Goal: Task Accomplishment & Management: Manage account settings

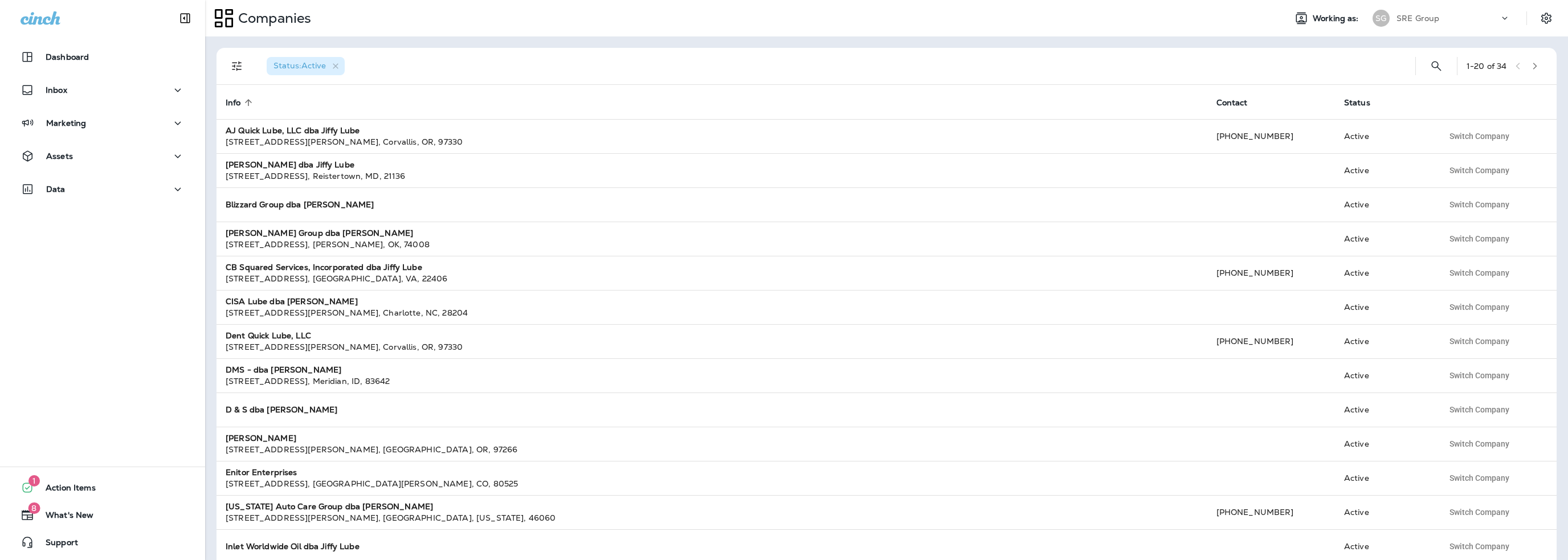
click at [1418, 15] on p "SRE Group" at bounding box center [1418, 18] width 42 height 9
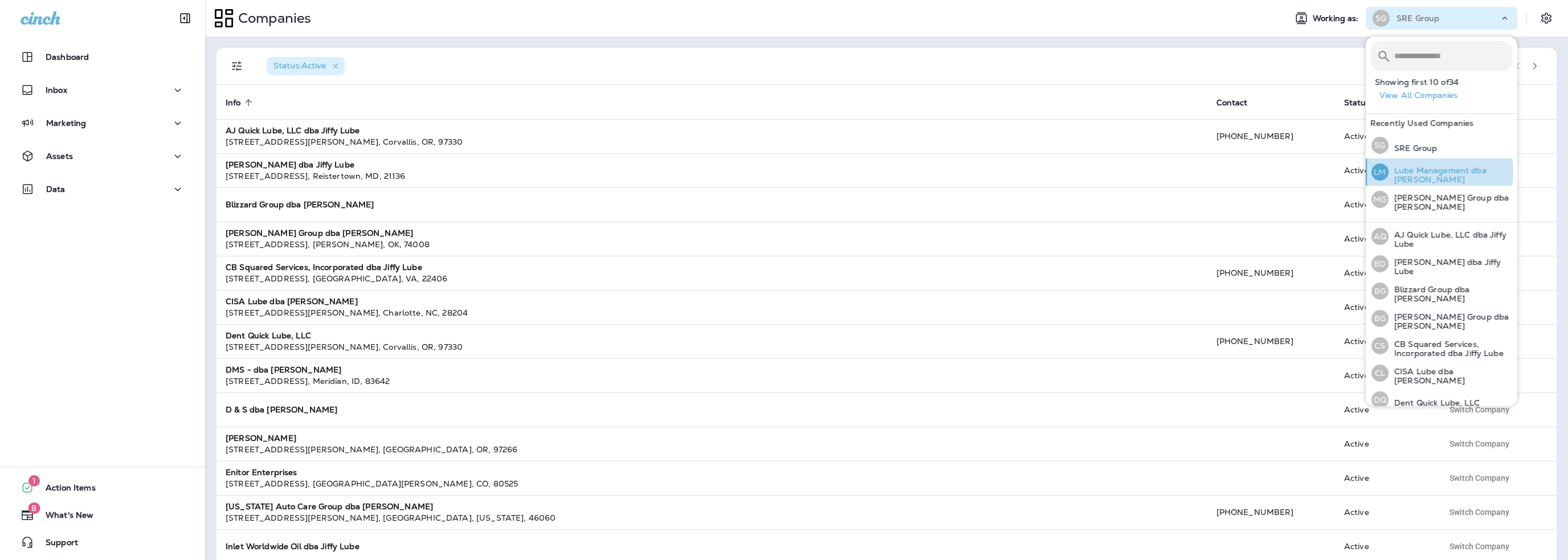
click at [1417, 171] on p "Lube Management dba [PERSON_NAME]" at bounding box center [1450, 175] width 125 height 19
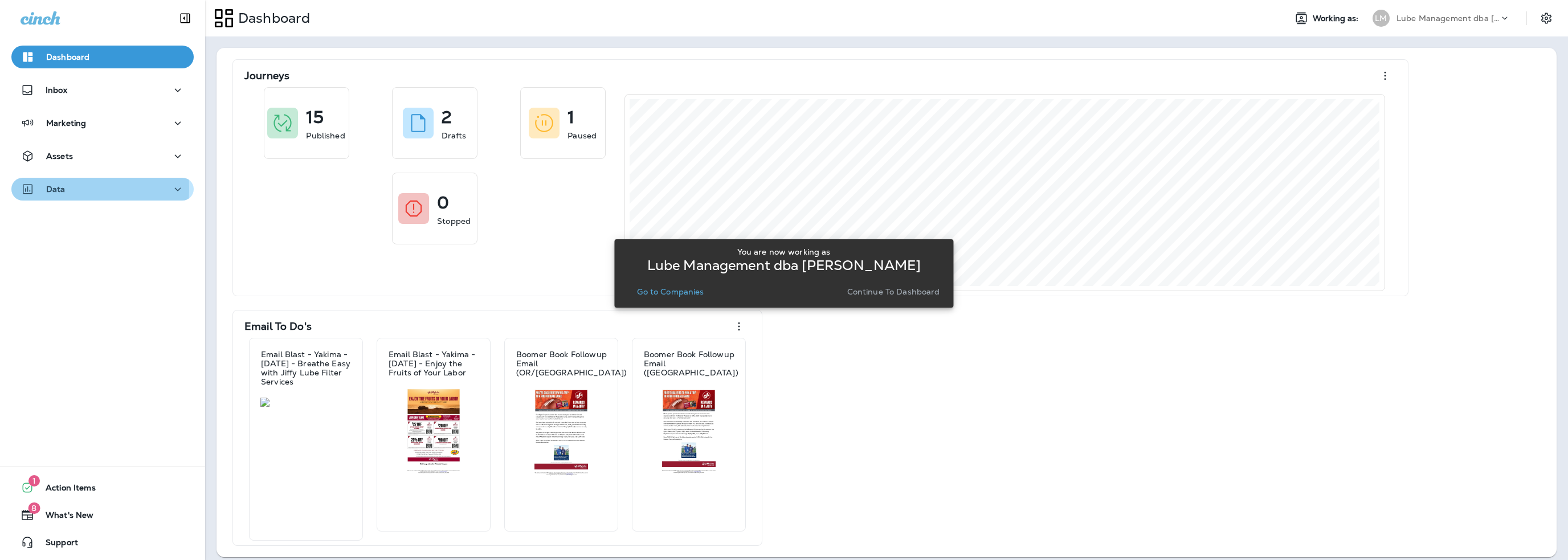
drag, startPoint x: 62, startPoint y: 189, endPoint x: 55, endPoint y: 185, distance: 8.1
click at [58, 186] on p "Data" at bounding box center [55, 189] width 19 height 9
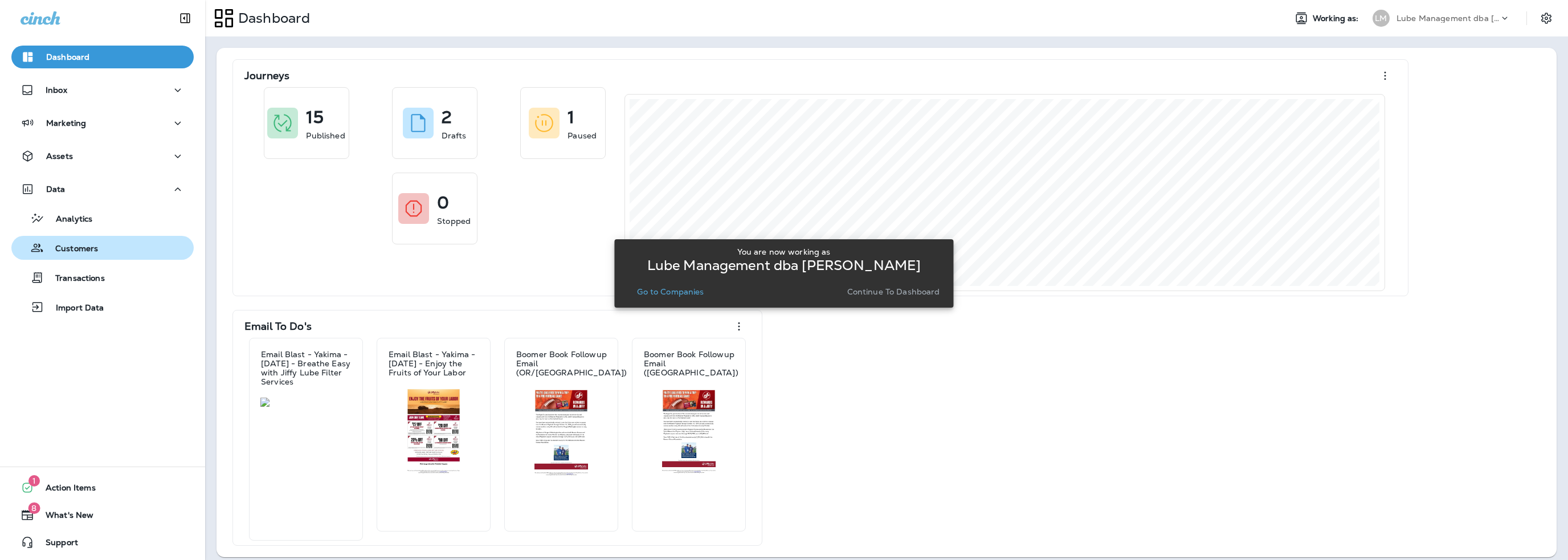
click at [72, 243] on div "Customers" at bounding box center [57, 248] width 82 height 17
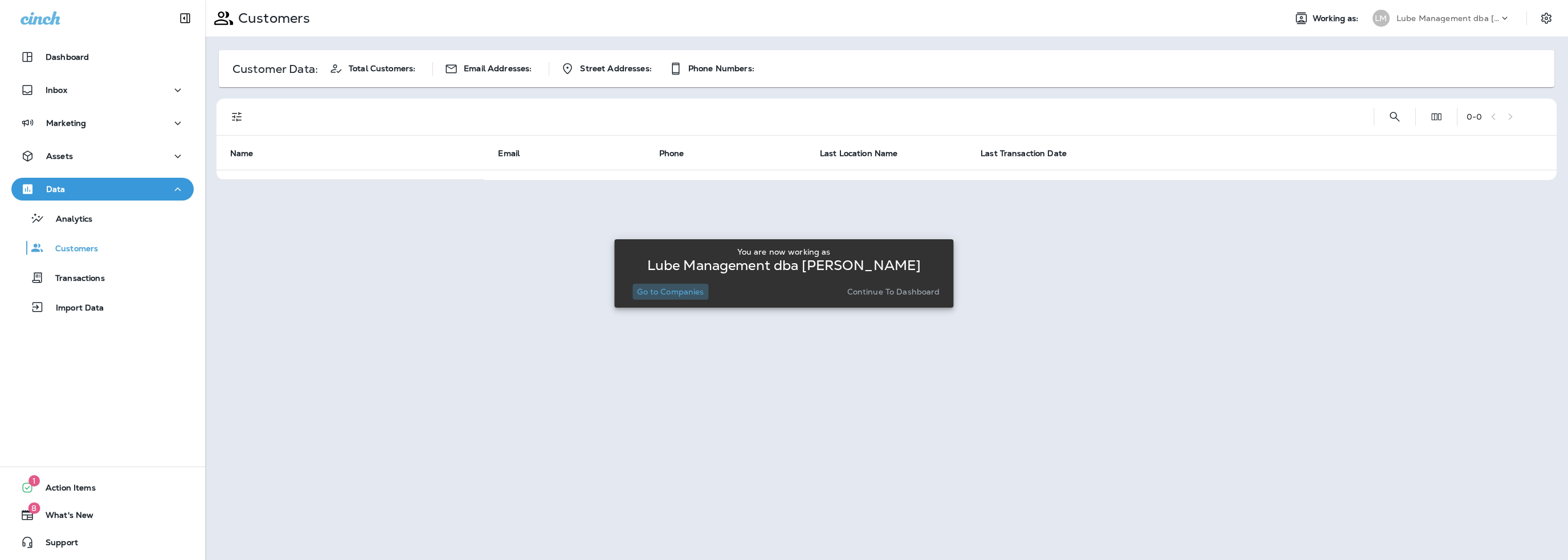
click at [673, 297] on button "Go to Companies" at bounding box center [670, 291] width 75 height 16
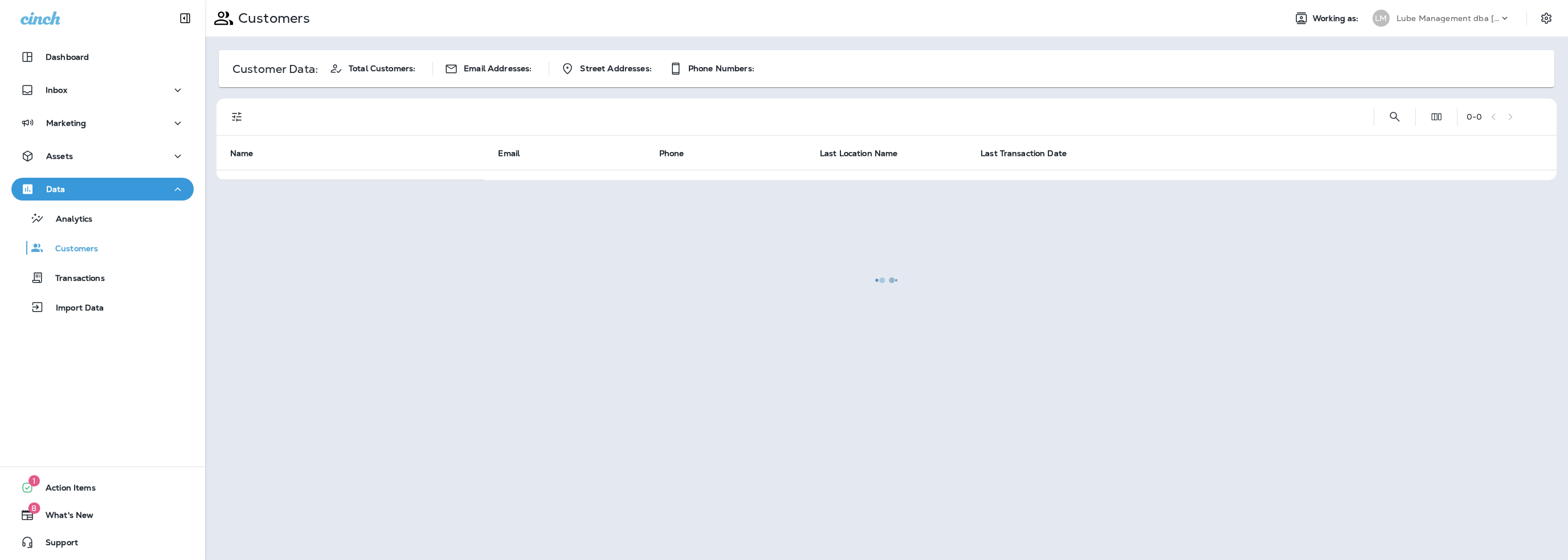
click at [1395, 114] on div at bounding box center [887, 280] width 1360 height 558
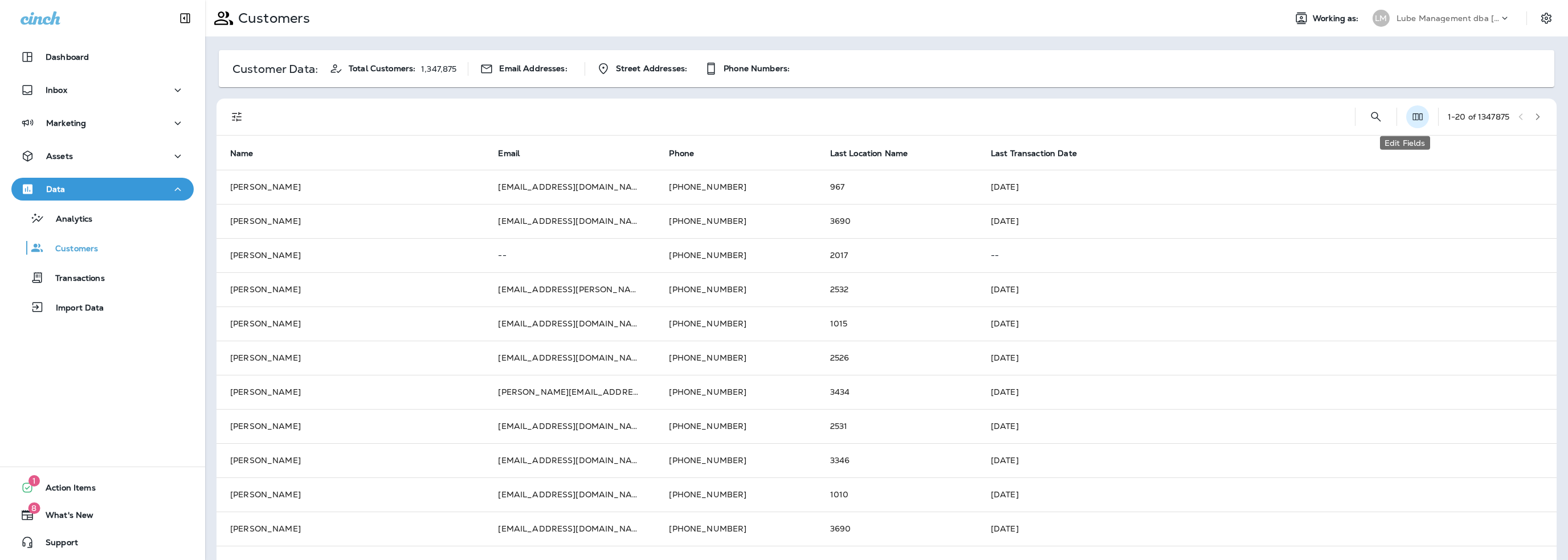
click at [1406, 114] on button "Edit Fields" at bounding box center [1417, 116] width 23 height 23
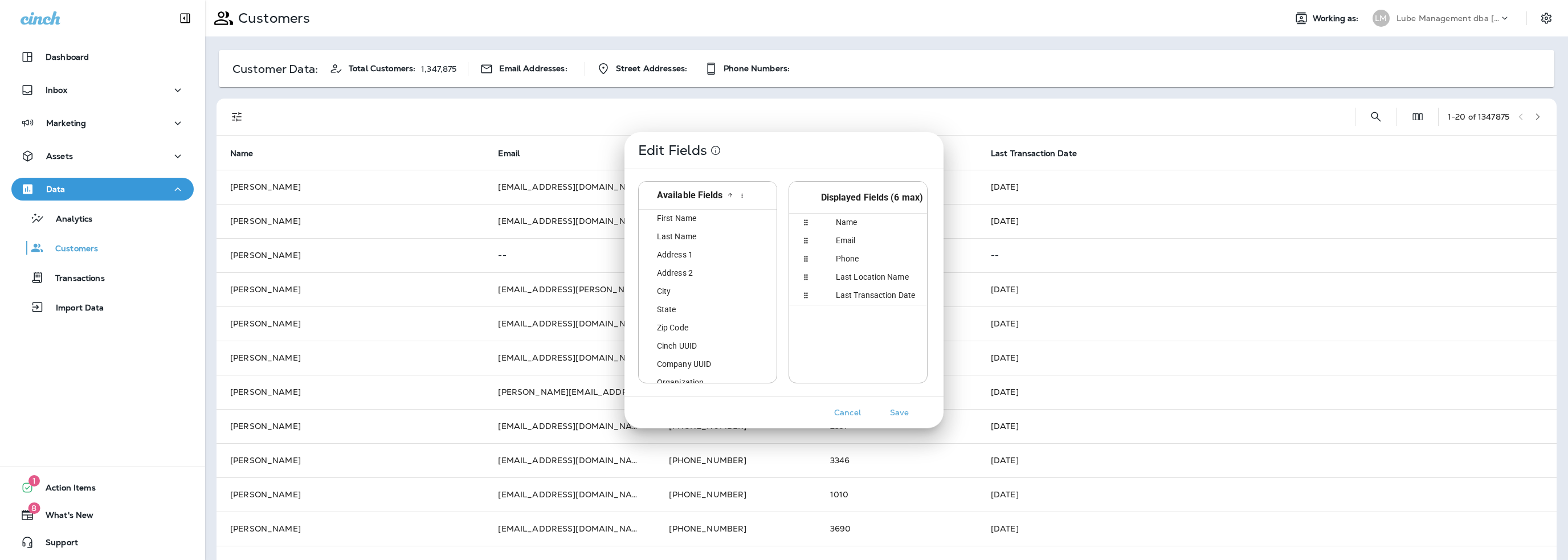
click at [1376, 114] on div "Edit Fields Available Fields id First Name first_name Last Name last_name Addre…" at bounding box center [784, 280] width 1568 height 560
click at [1362, 116] on div "Edit Fields Available Fields id First Name first_name Last Name last_name Addre…" at bounding box center [784, 280] width 1568 height 560
click at [857, 412] on button "Cancel" at bounding box center [847, 413] width 42 height 18
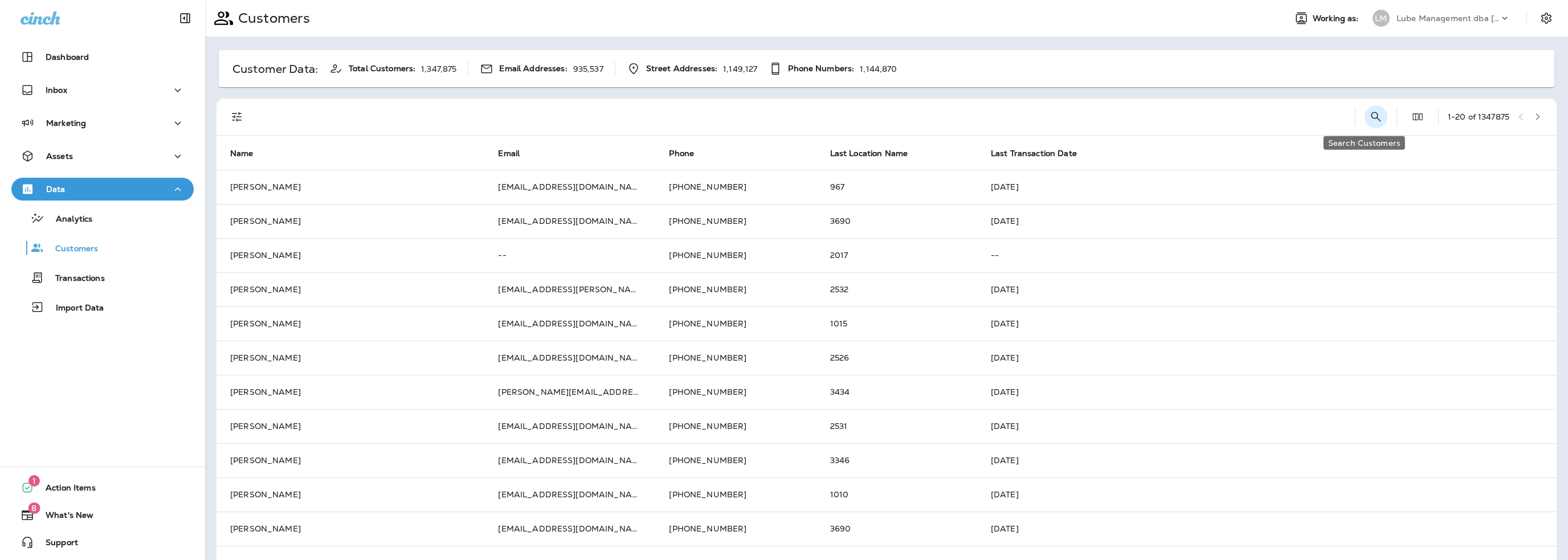
click at [1369, 110] on icon "Search Customers" at bounding box center [1376, 117] width 14 height 14
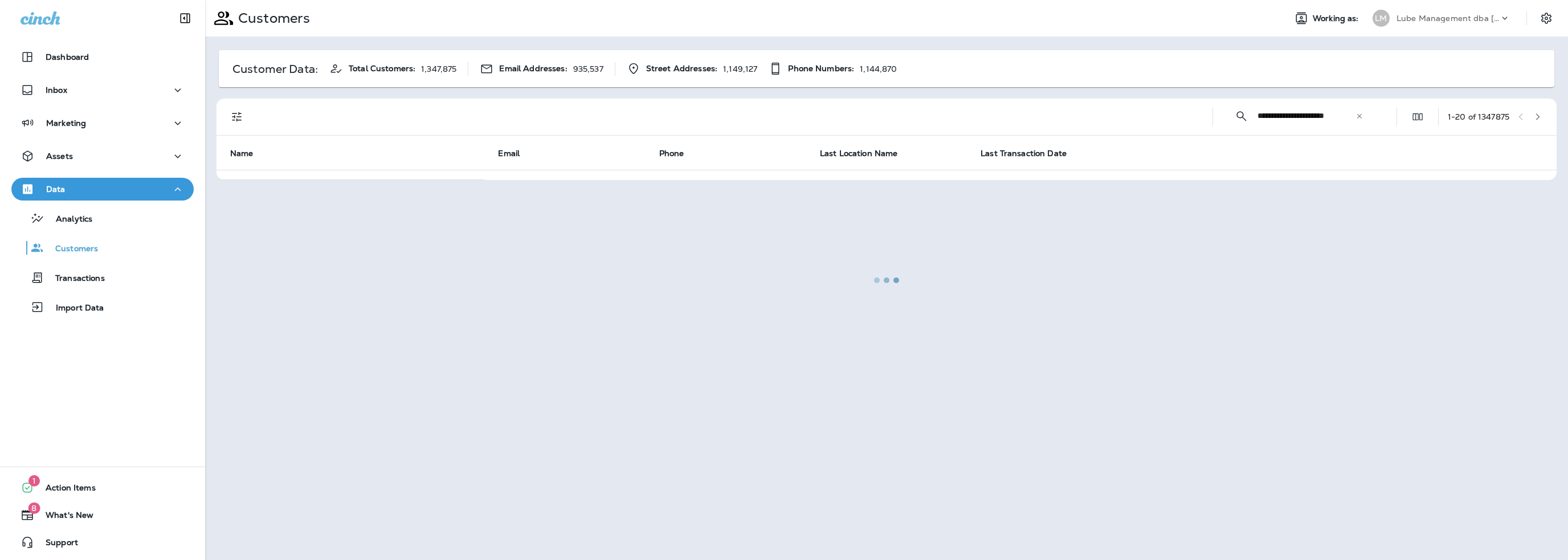
type input "**********"
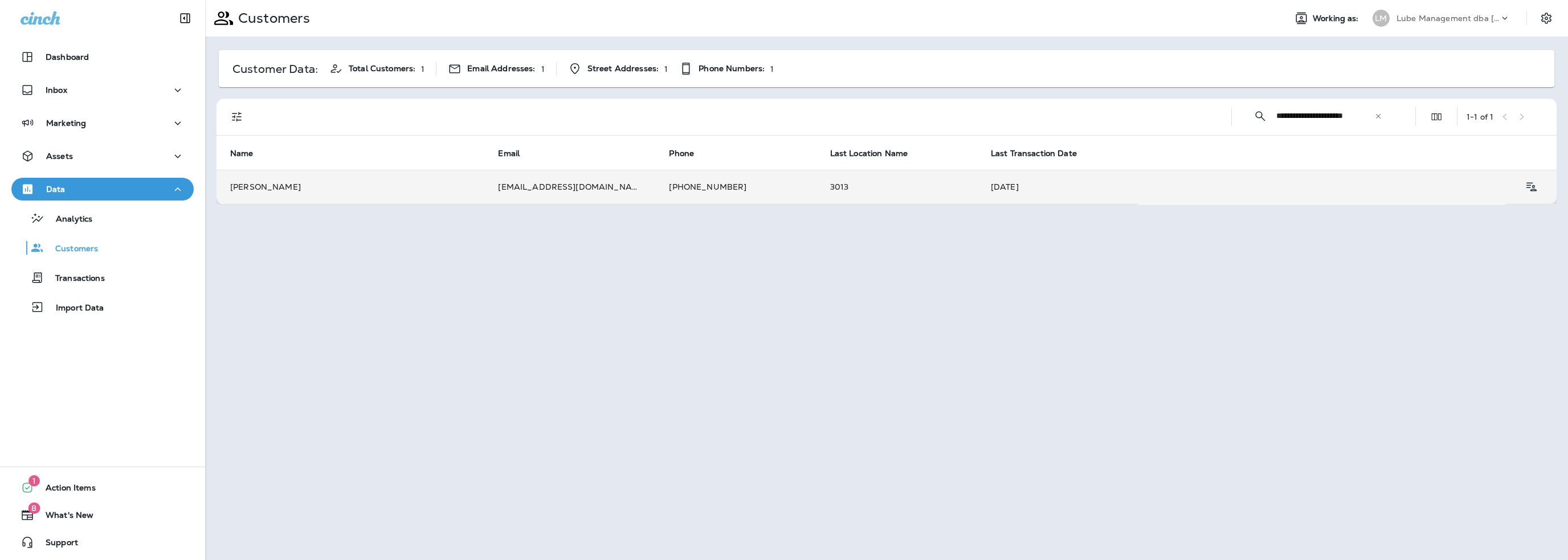
click at [767, 186] on td "[PHONE_NUMBER]" at bounding box center [736, 186] width 161 height 34
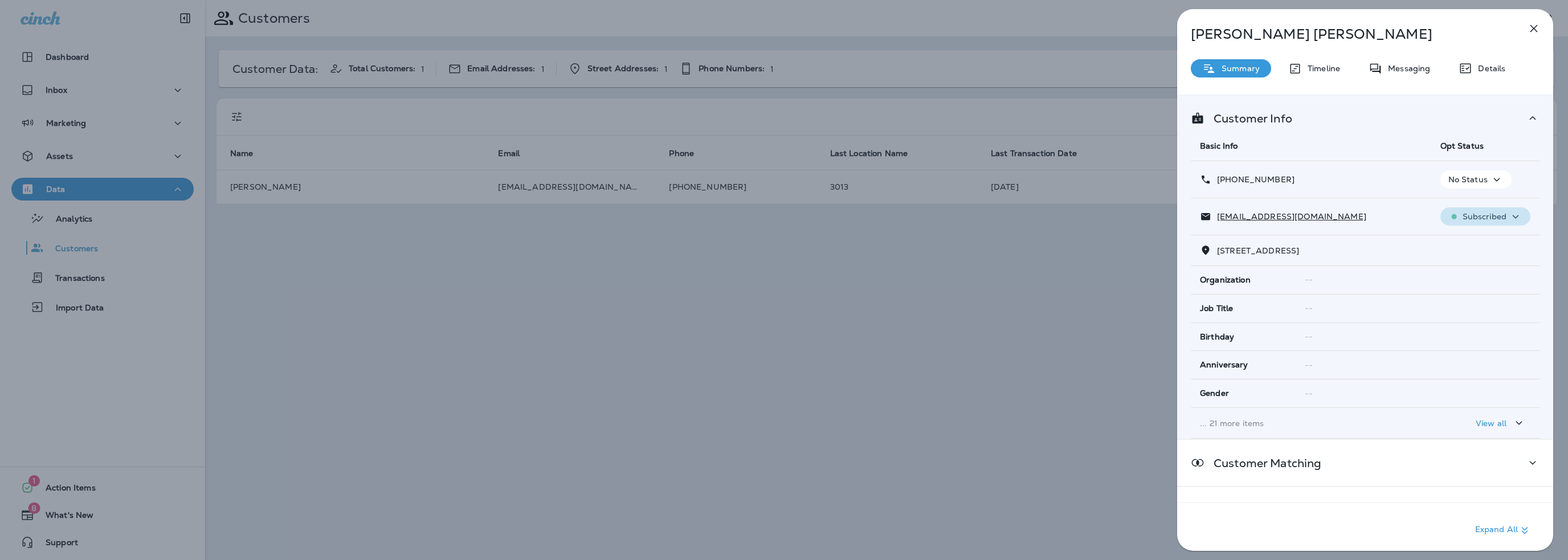
click at [1484, 216] on p "Subscribed" at bounding box center [1485, 216] width 44 height 9
click at [1481, 241] on p "Unsubscribe" at bounding box center [1486, 243] width 50 height 9
click at [1456, 177] on p "No Status" at bounding box center [1457, 180] width 39 height 9
click at [1456, 208] on p "Opt out" at bounding box center [1457, 206] width 30 height 9
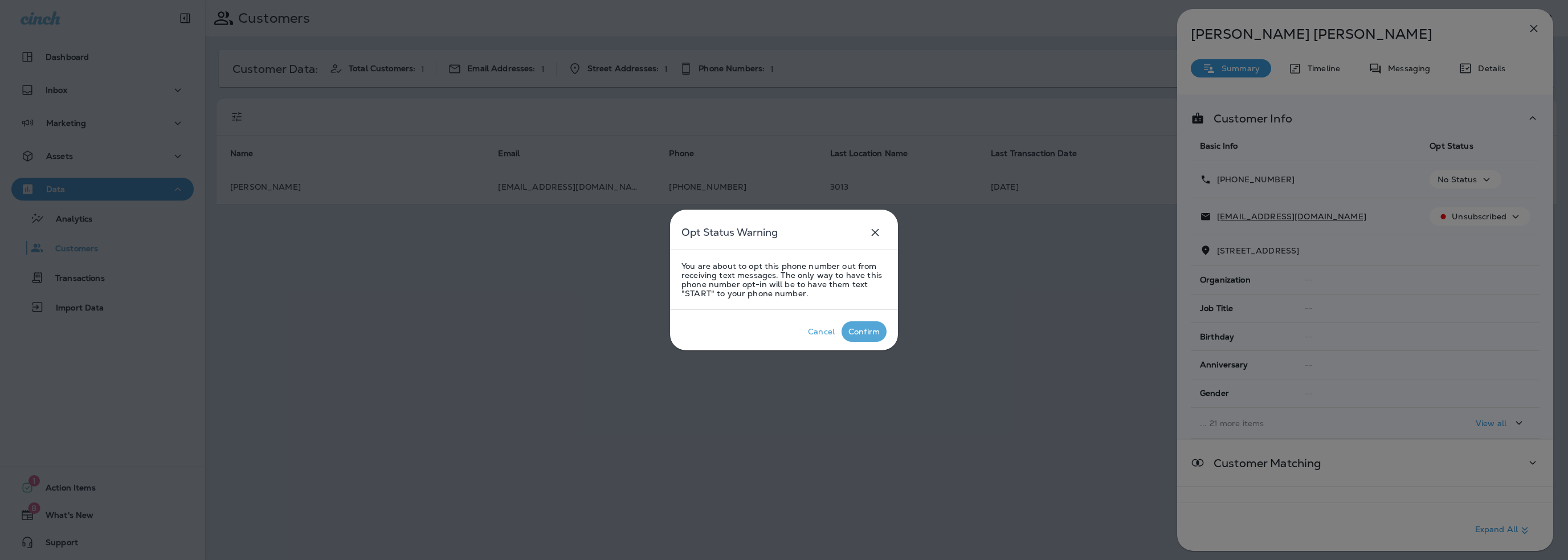
click at [864, 329] on div "Confirm" at bounding box center [864, 331] width 31 height 9
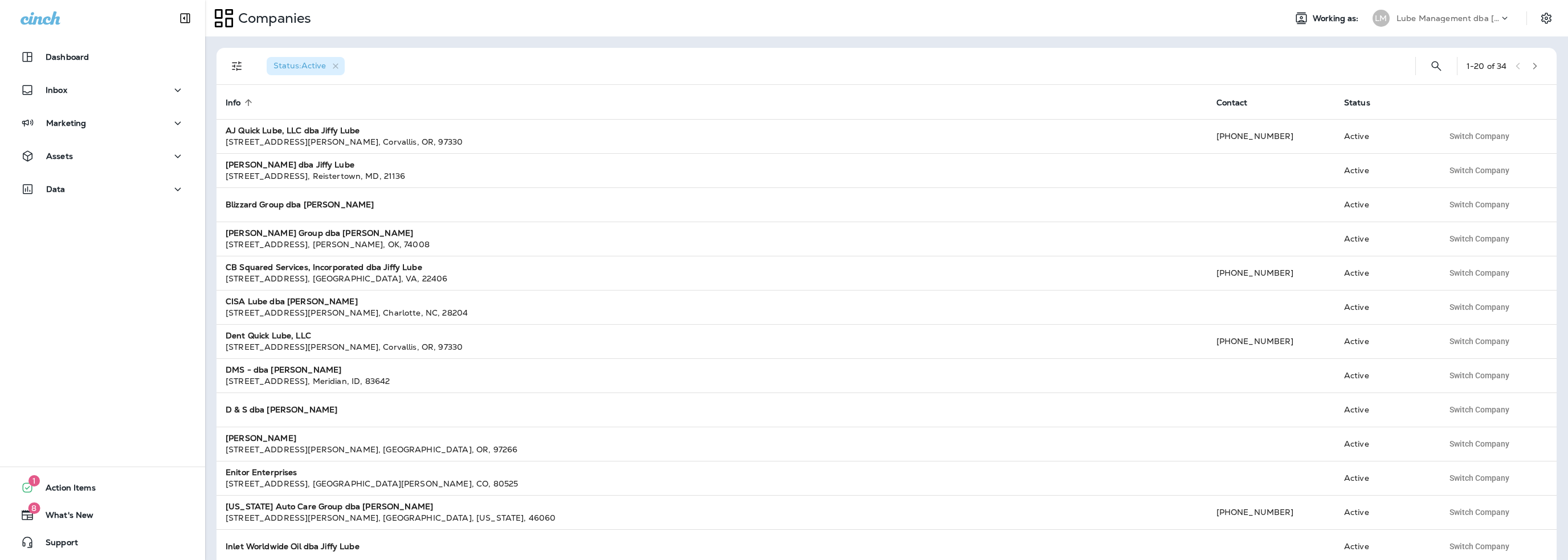
click at [1420, 14] on p "Lube Management dba [PERSON_NAME]" at bounding box center [1448, 18] width 103 height 9
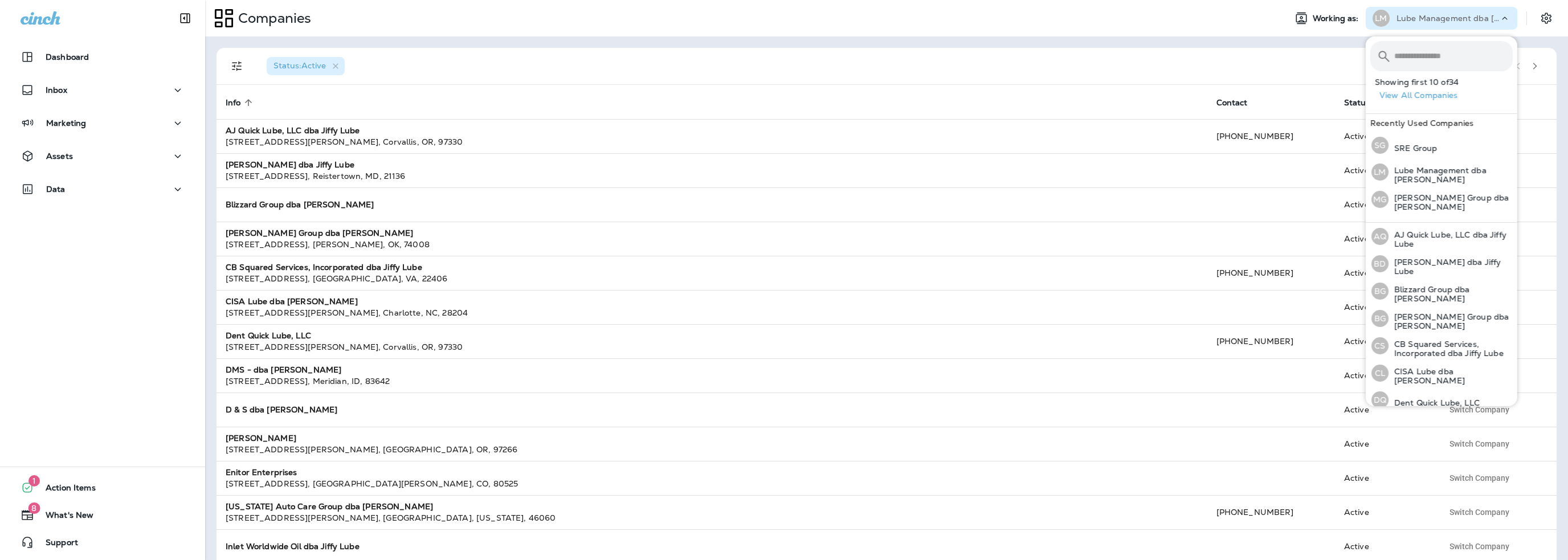
click at [1409, 52] on input "text" at bounding box center [1454, 56] width 119 height 30
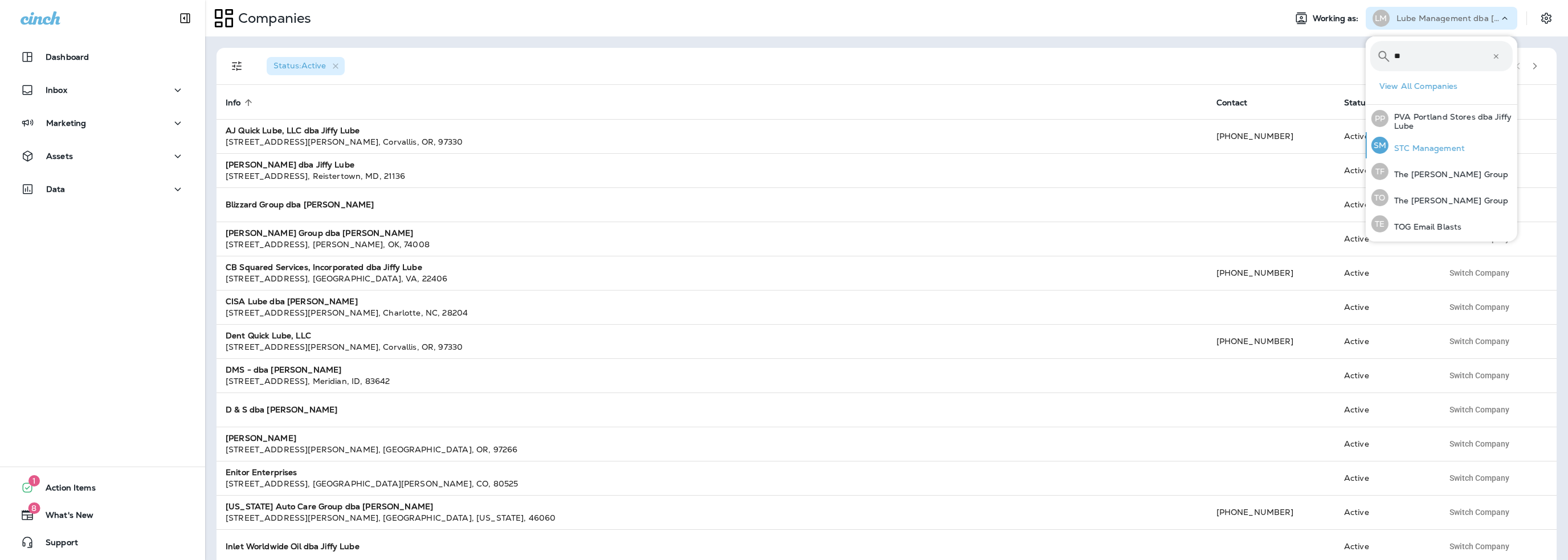
type input "**"
click at [1404, 149] on p "STC Management" at bounding box center [1427, 148] width 76 height 9
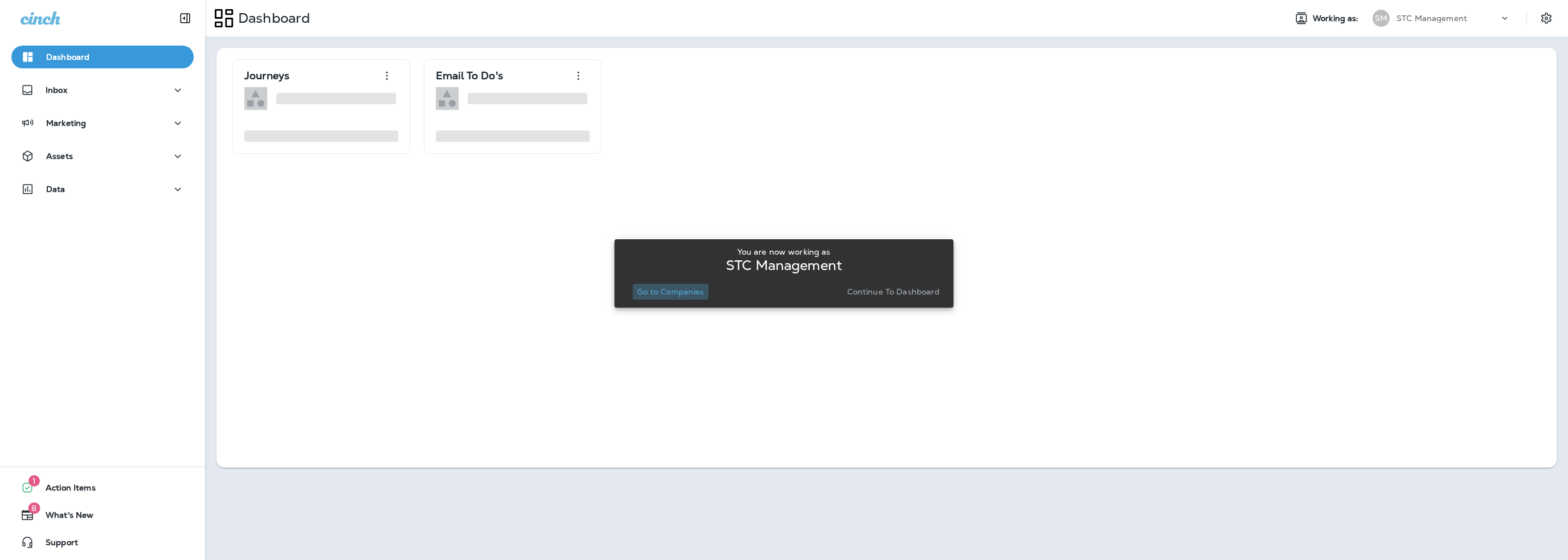
click at [668, 291] on p "Go to Companies" at bounding box center [670, 291] width 67 height 9
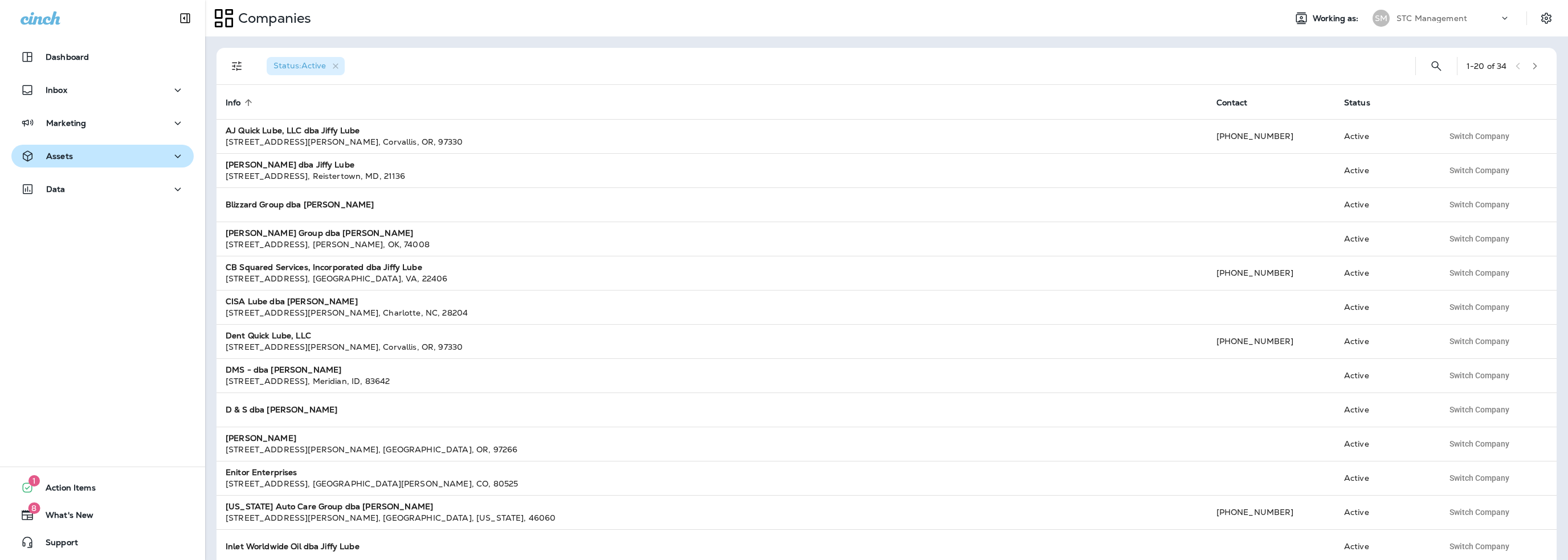
click at [66, 164] on button "Assets" at bounding box center [102, 156] width 182 height 23
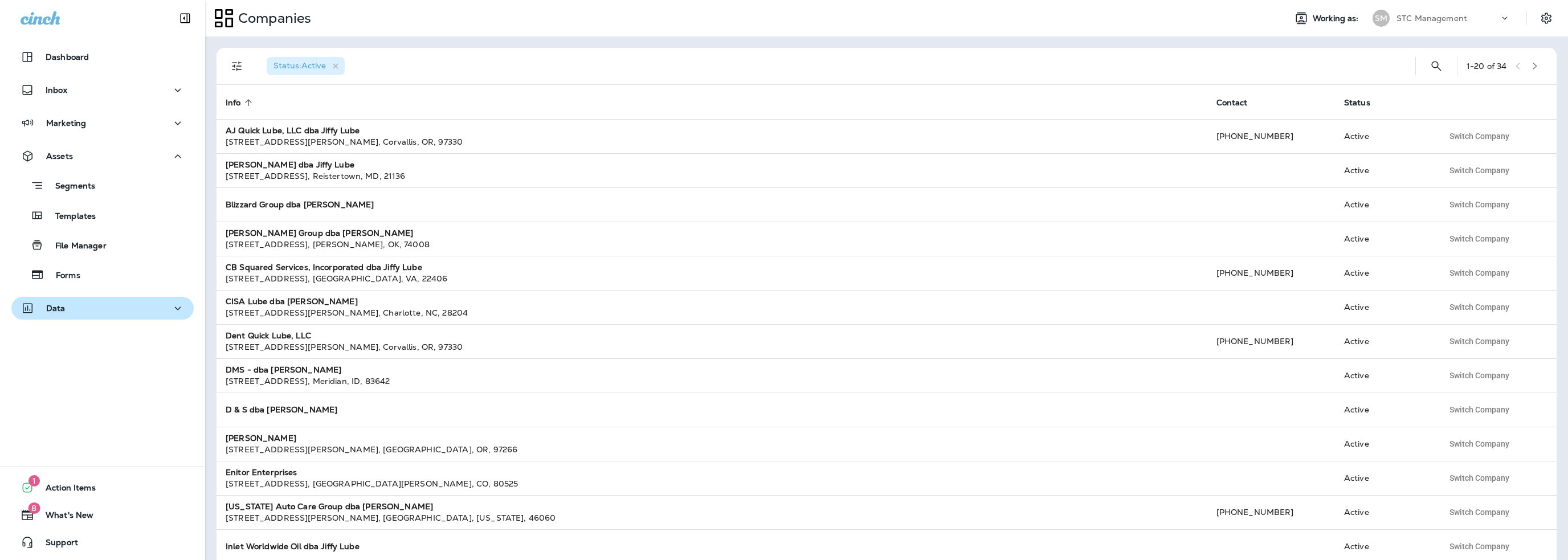
click at [68, 302] on div "Data" at bounding box center [103, 308] width 164 height 14
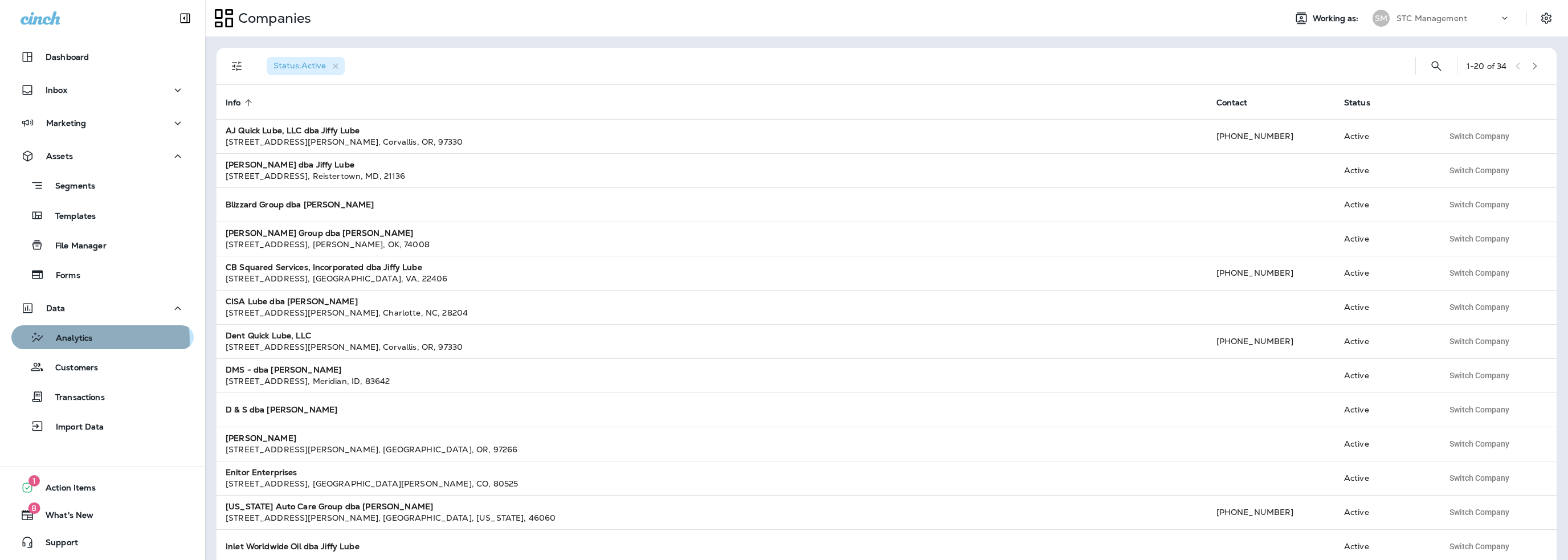
click at [80, 341] on p "Analytics" at bounding box center [68, 339] width 48 height 11
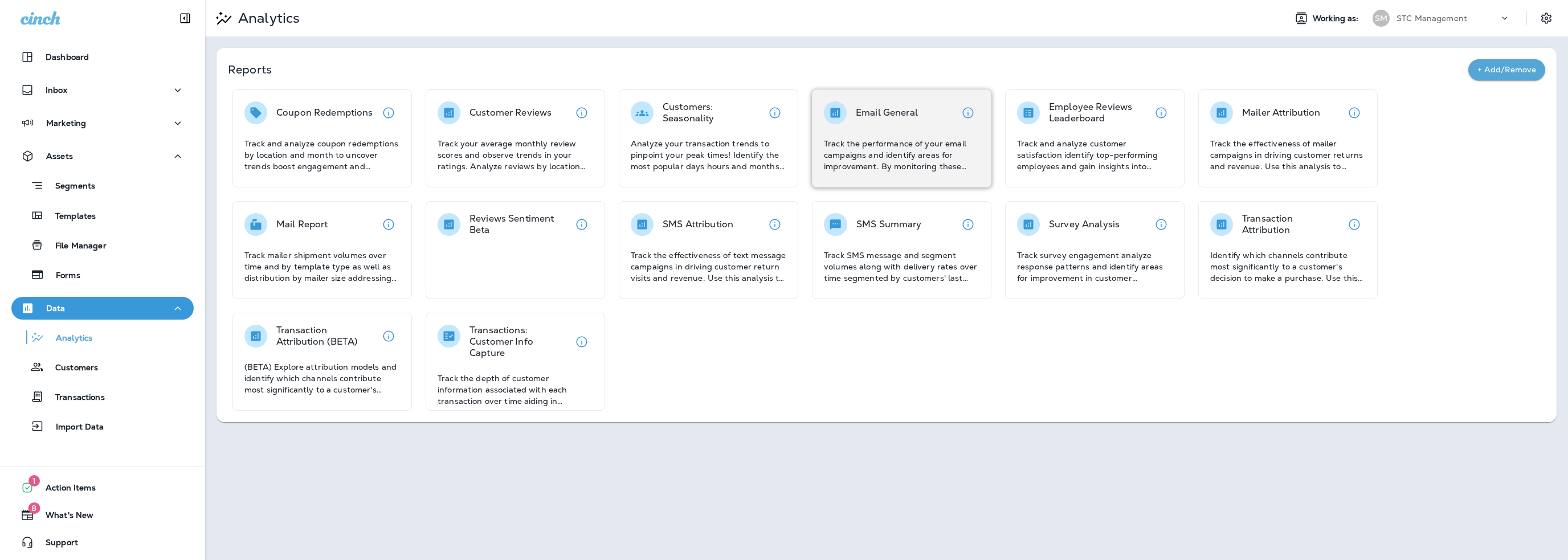
click at [899, 119] on div "Email General" at bounding box center [886, 113] width 62 height 23
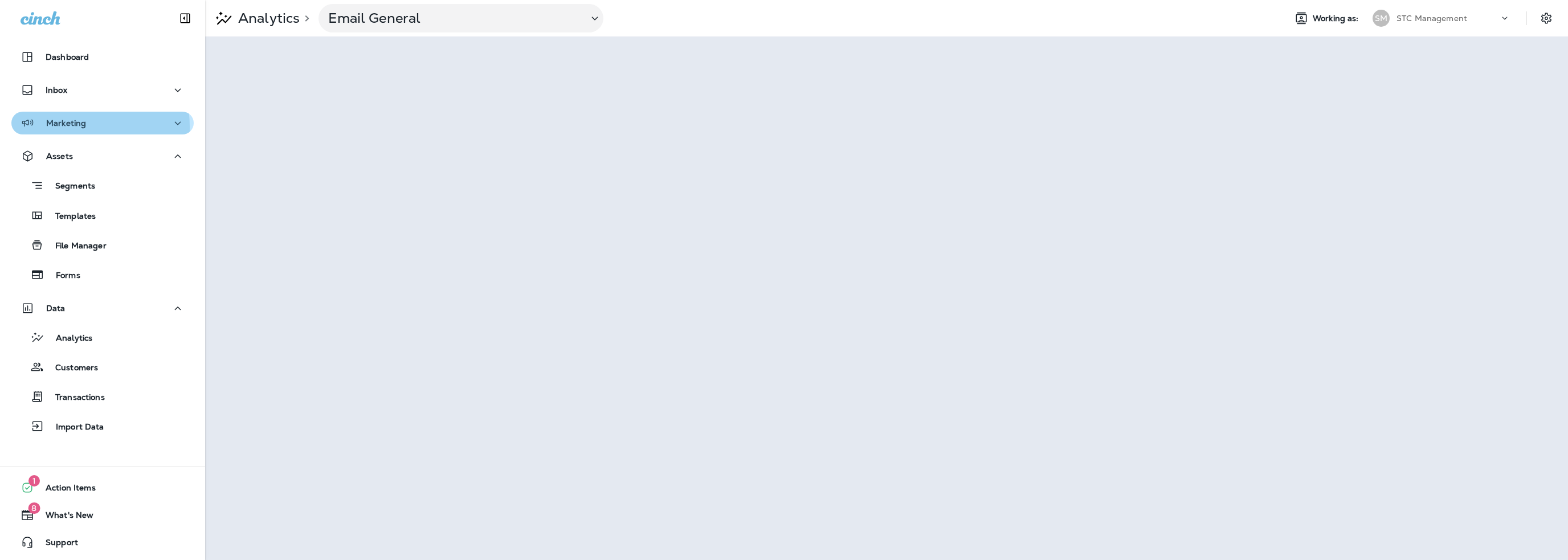
click at [64, 127] on p "Marketing" at bounding box center [65, 123] width 40 height 9
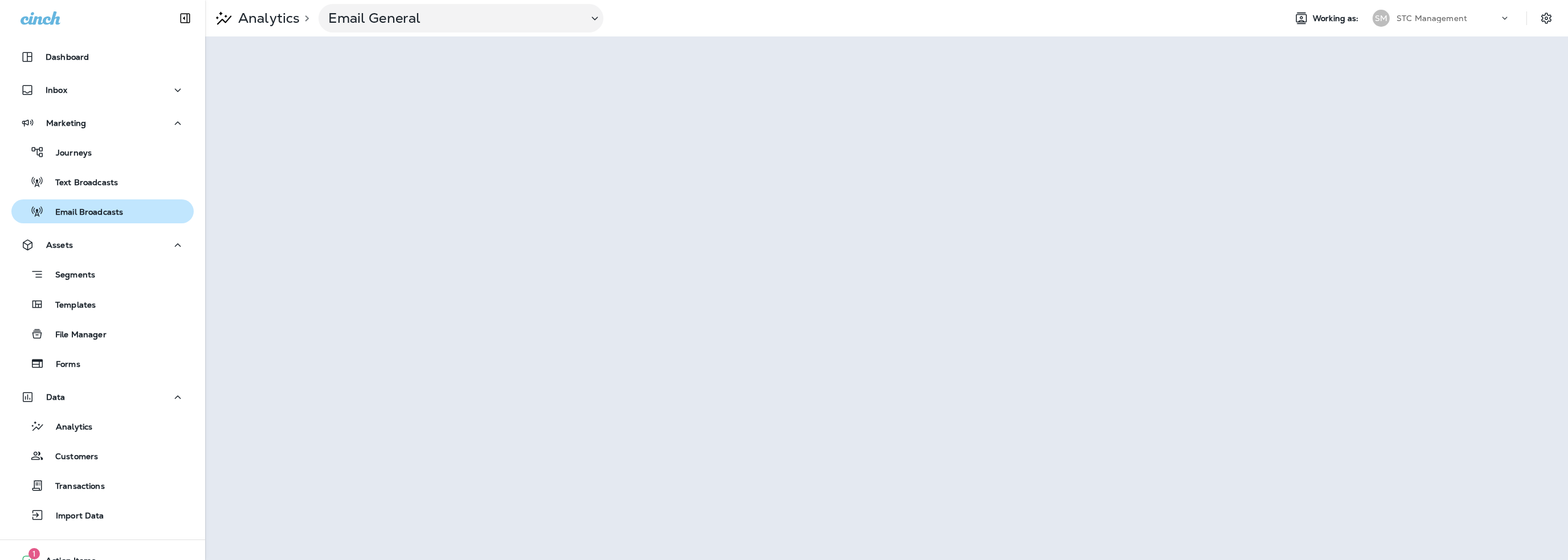
click at [73, 209] on p "Email Broadcasts" at bounding box center [83, 213] width 79 height 11
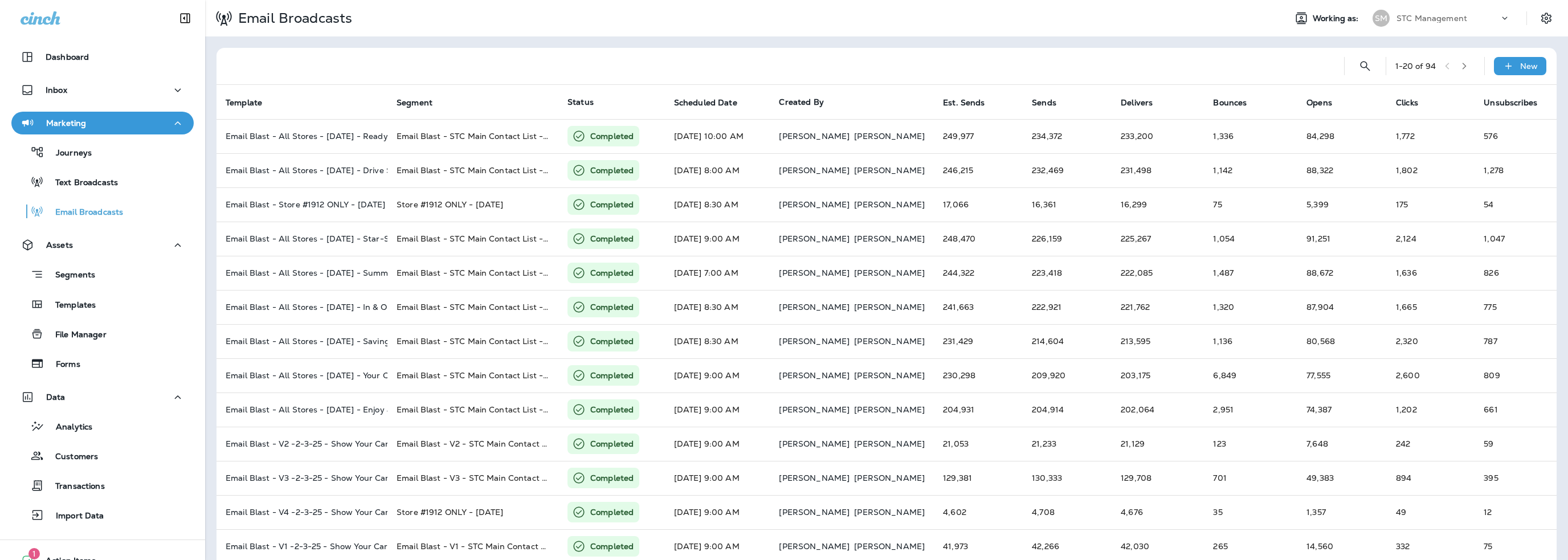
click at [1427, 12] on div "STC Management" at bounding box center [1448, 18] width 103 height 17
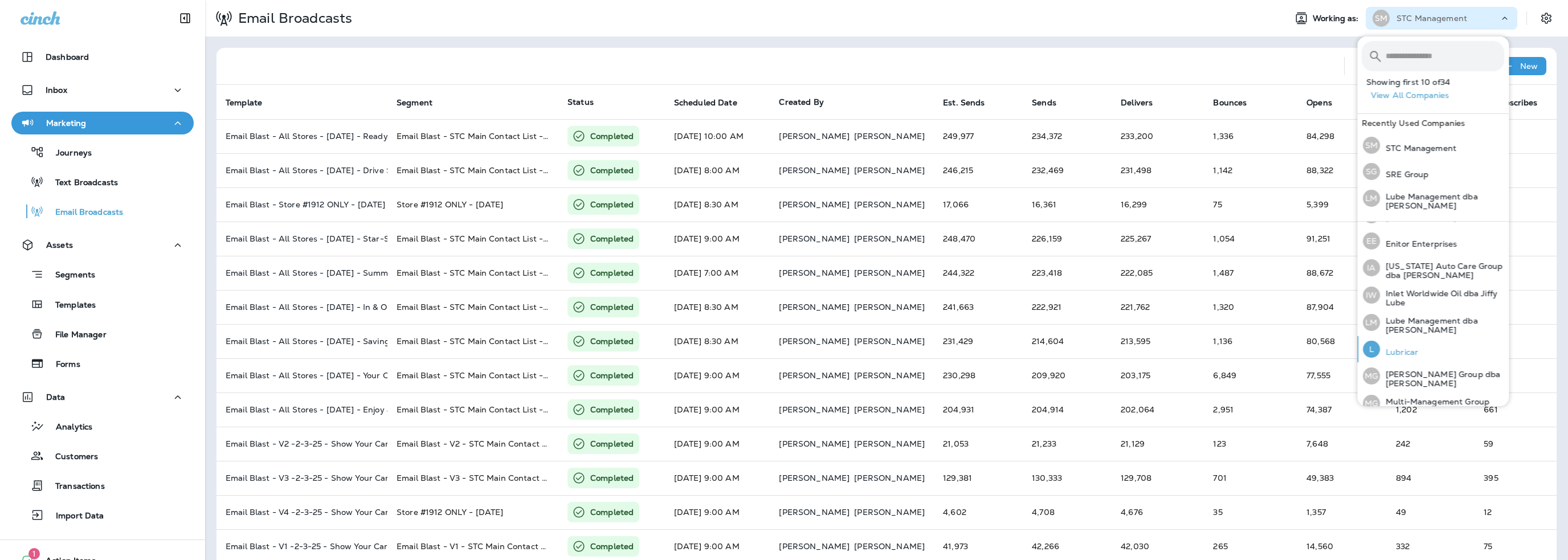
scroll to position [285, 0]
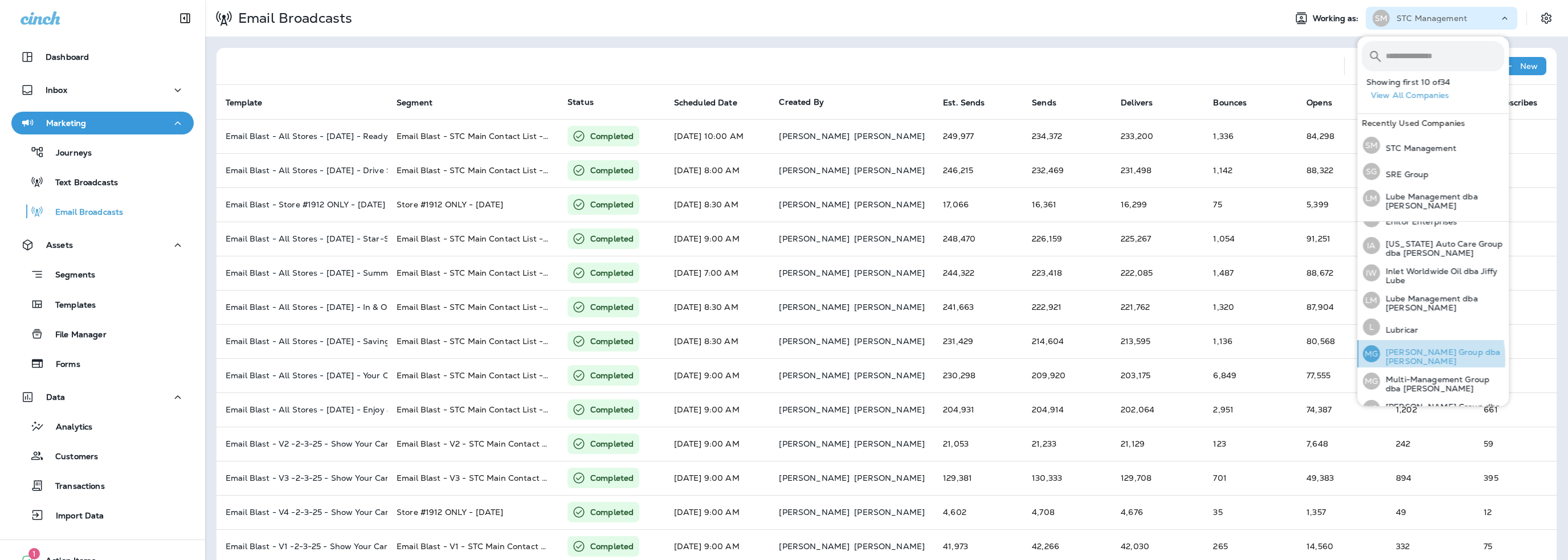
click at [1406, 355] on p "[PERSON_NAME] Group dba [PERSON_NAME]" at bounding box center [1442, 357] width 125 height 19
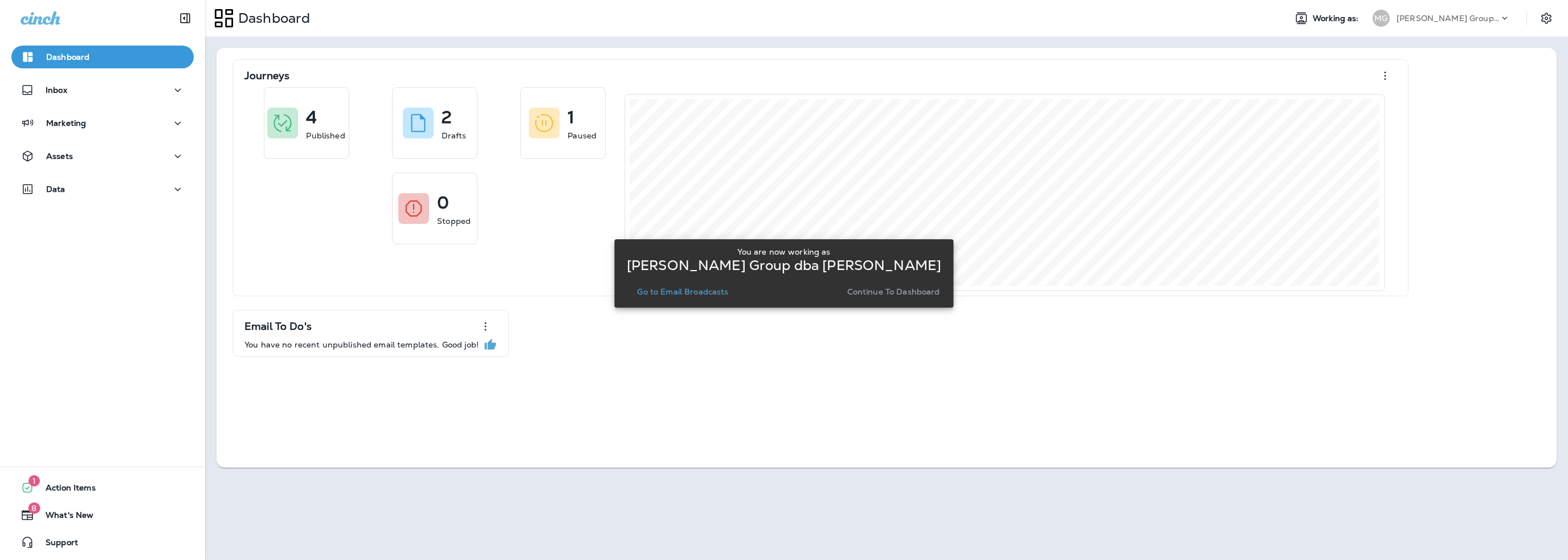
click at [691, 291] on p "Go to Email Broadcasts" at bounding box center [683, 291] width 91 height 9
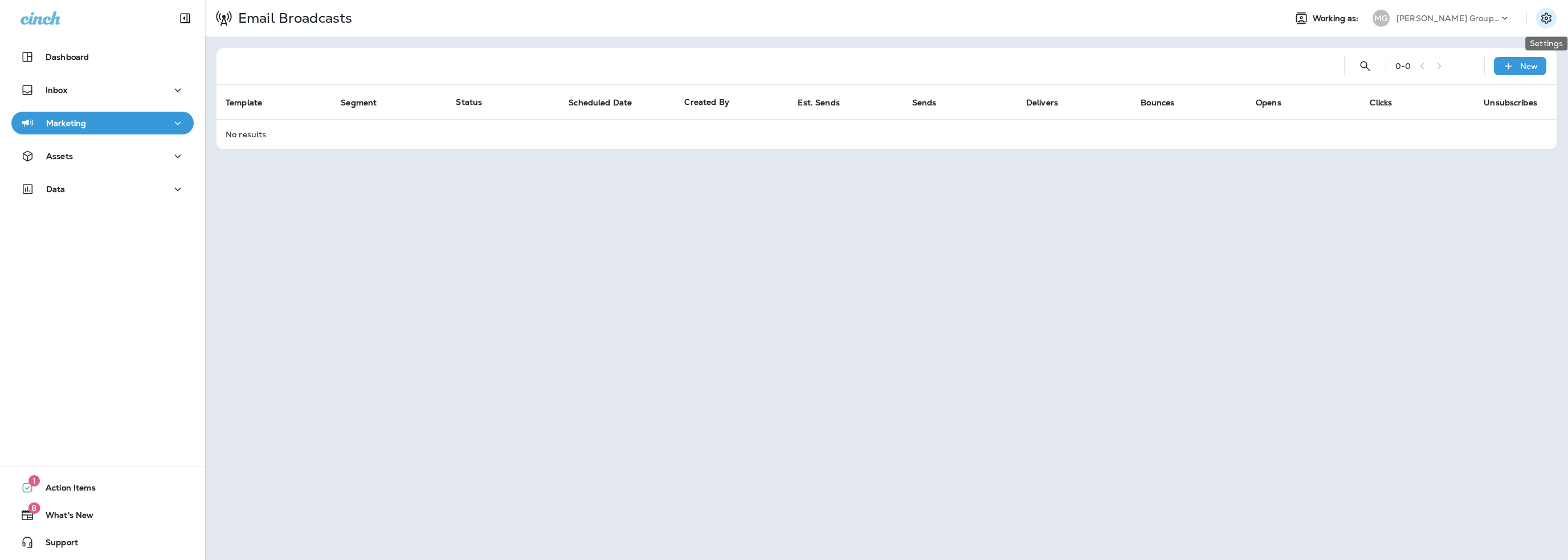
click at [1543, 14] on icon "Settings" at bounding box center [1547, 18] width 10 height 11
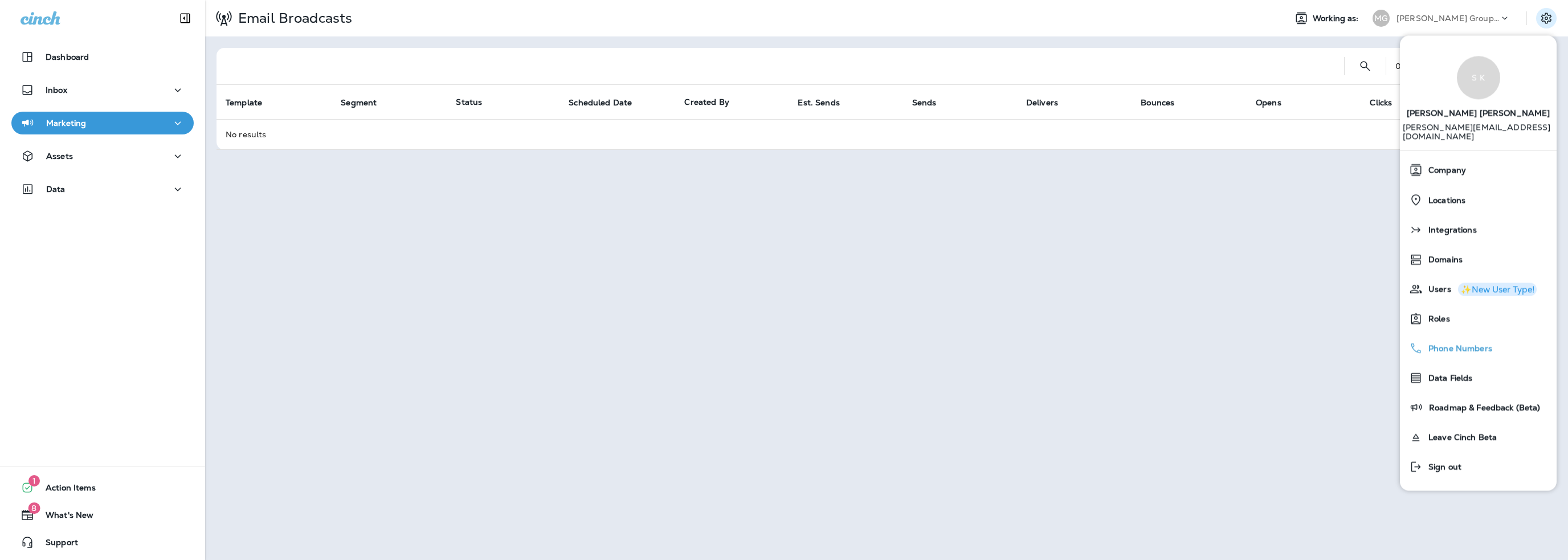
click at [1454, 344] on span "Phone Numbers" at bounding box center [1458, 348] width 69 height 9
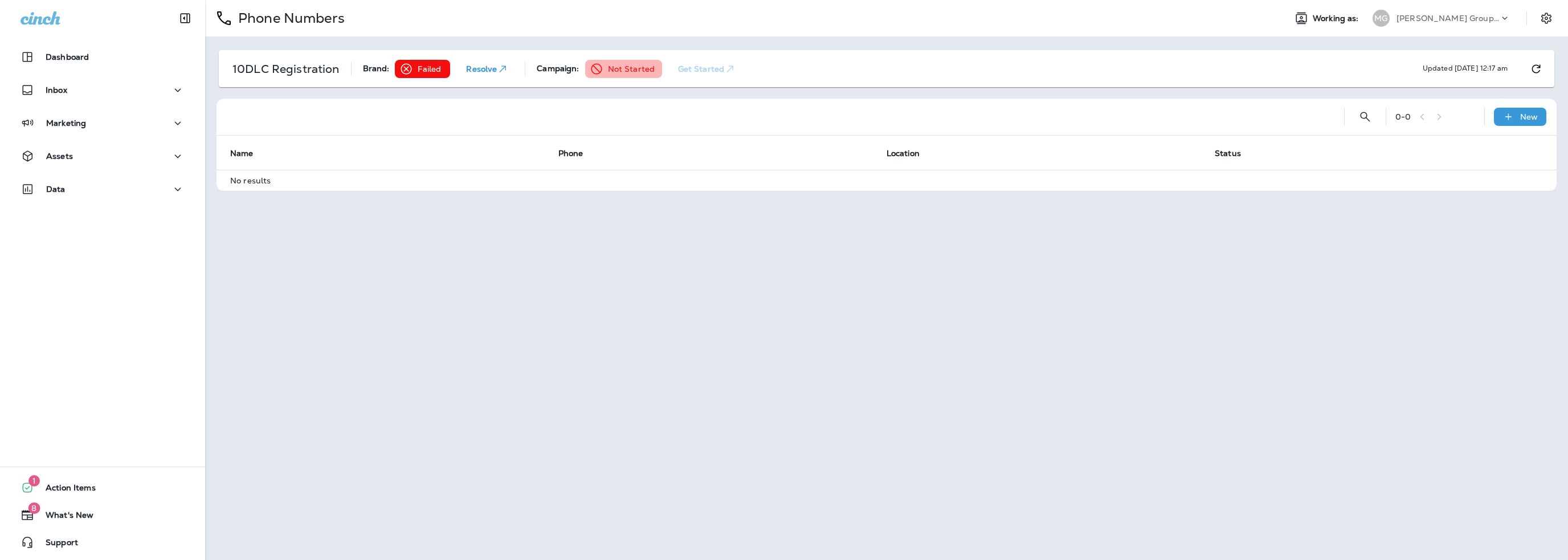
click at [1421, 22] on p "[PERSON_NAME] Group dba [PERSON_NAME]" at bounding box center [1448, 18] width 103 height 9
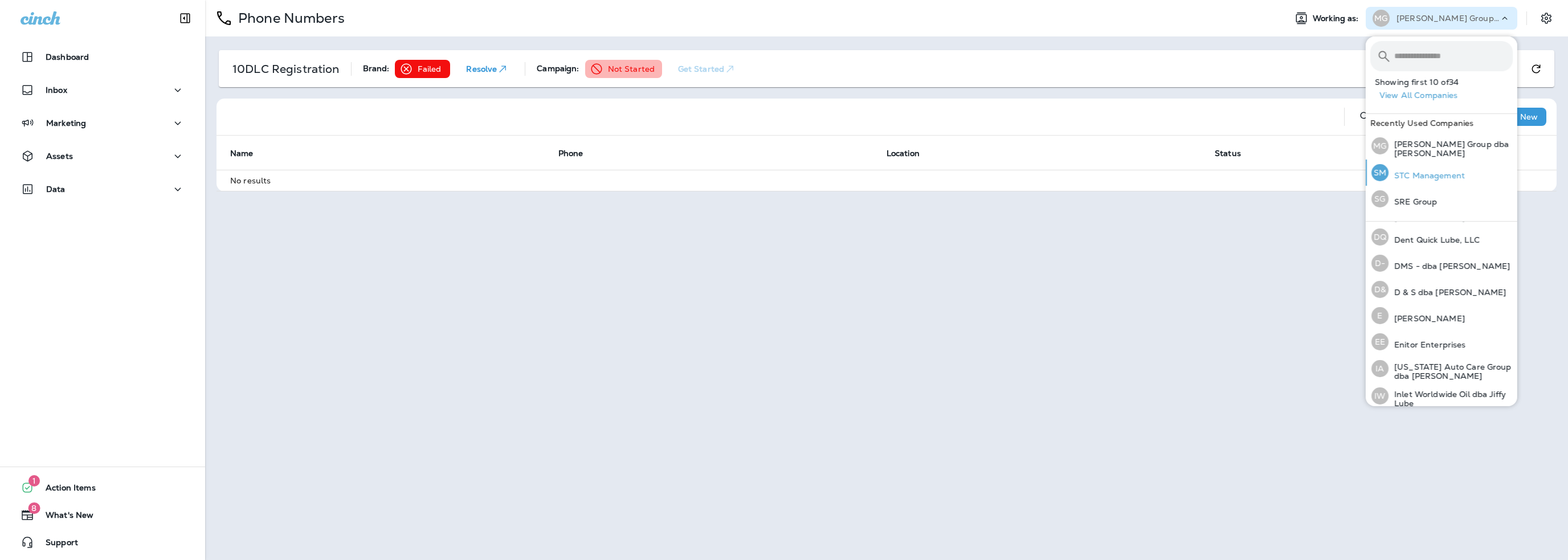
scroll to position [171, 0]
click at [1409, 64] on input "text" at bounding box center [1454, 56] width 119 height 30
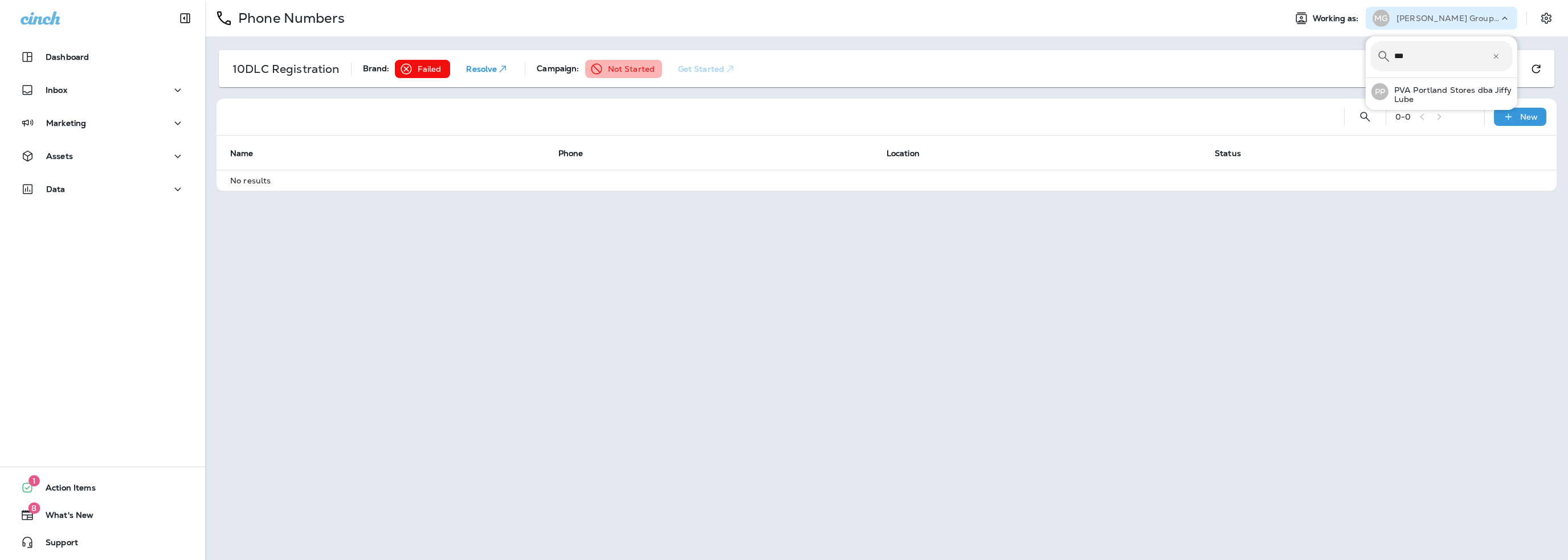
scroll to position [0, 0]
type input "***"
click at [1412, 91] on p "PVA Portland Stores dba Jiffy Lube" at bounding box center [1450, 95] width 125 height 19
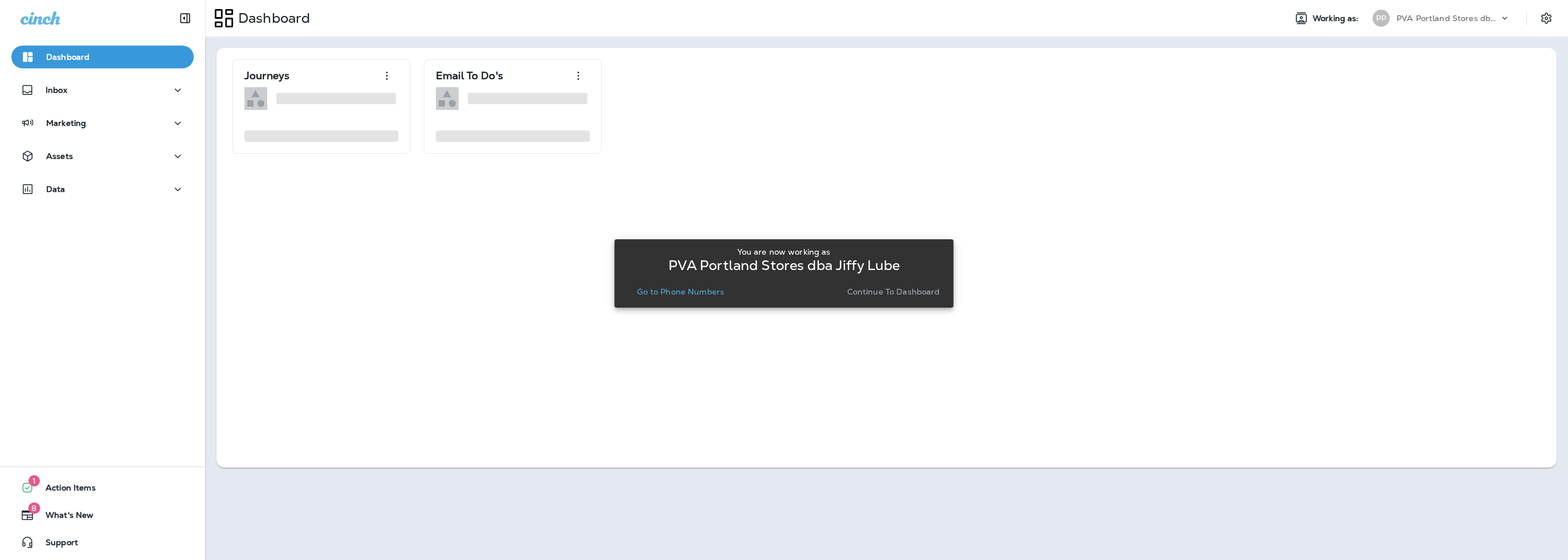
click at [712, 291] on p "Go to Phone Numbers" at bounding box center [680, 291] width 87 height 9
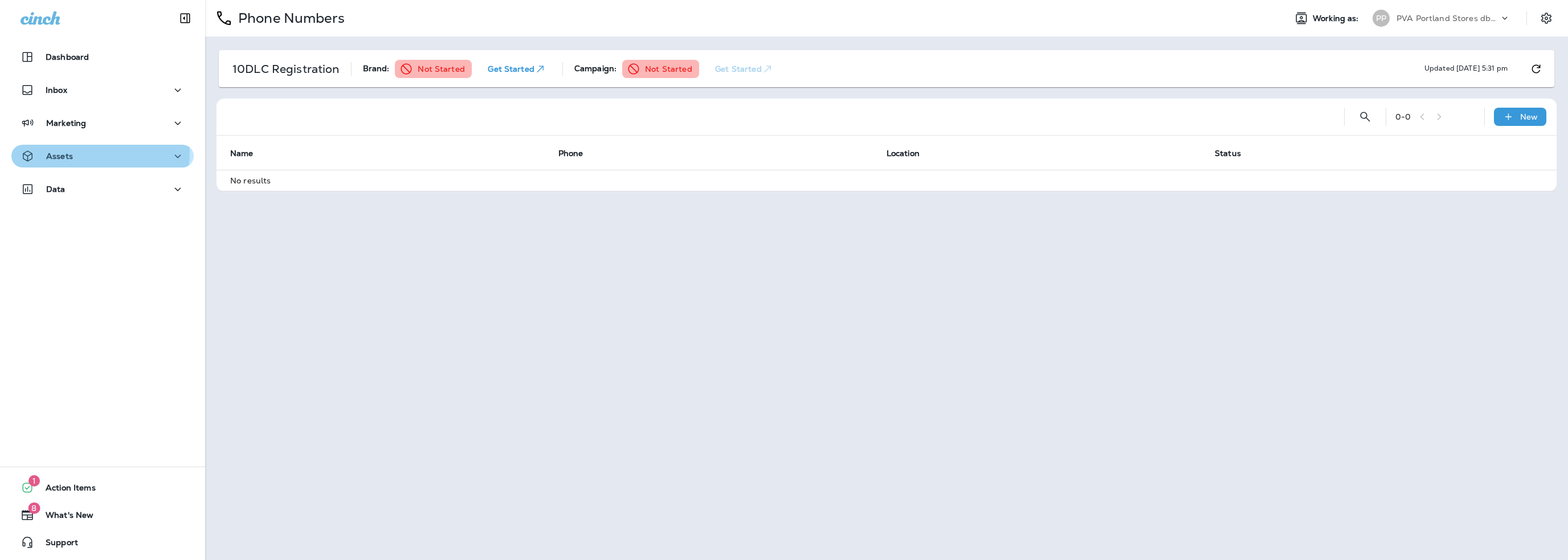
click at [58, 152] on p "Assets" at bounding box center [59, 156] width 27 height 9
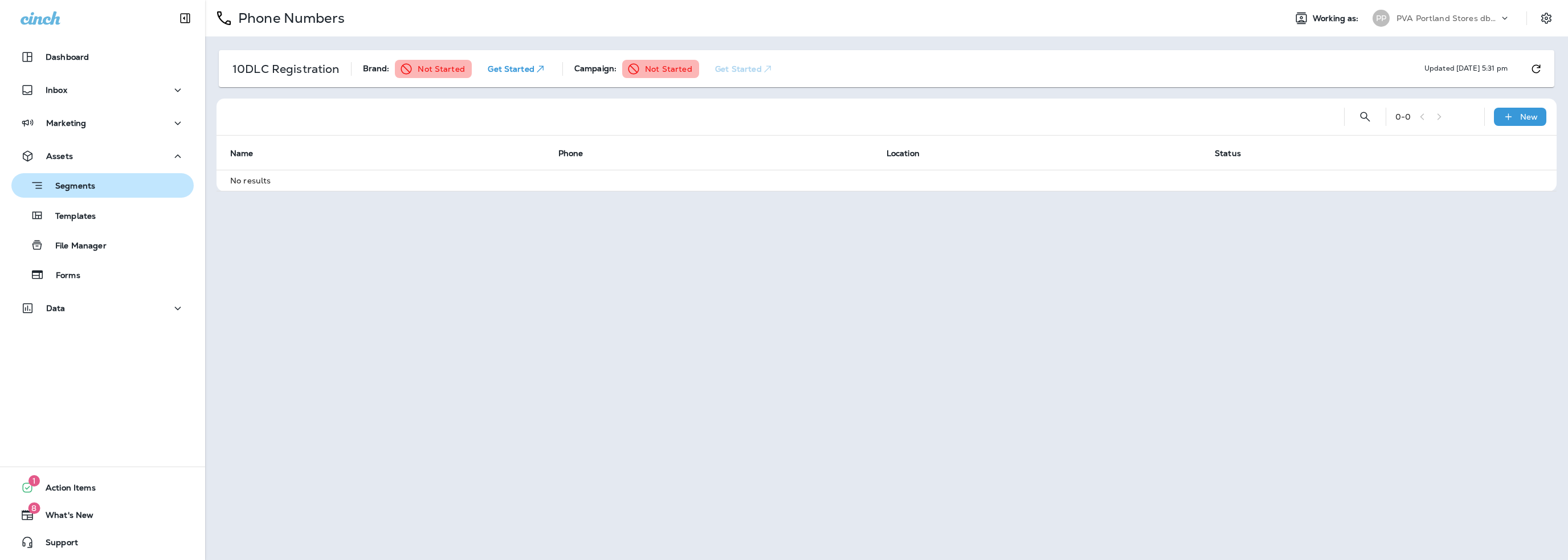
click at [69, 184] on p "Segments" at bounding box center [69, 186] width 52 height 11
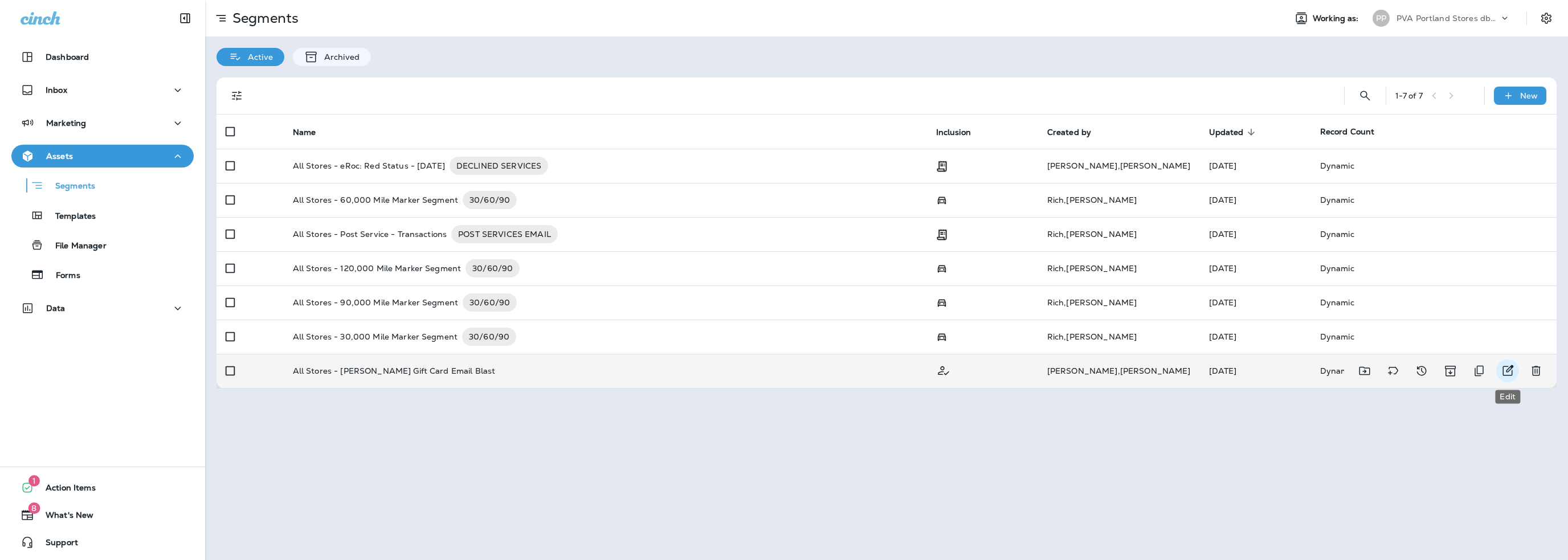
click at [1505, 371] on icon "Edit" at bounding box center [1508, 371] width 14 height 14
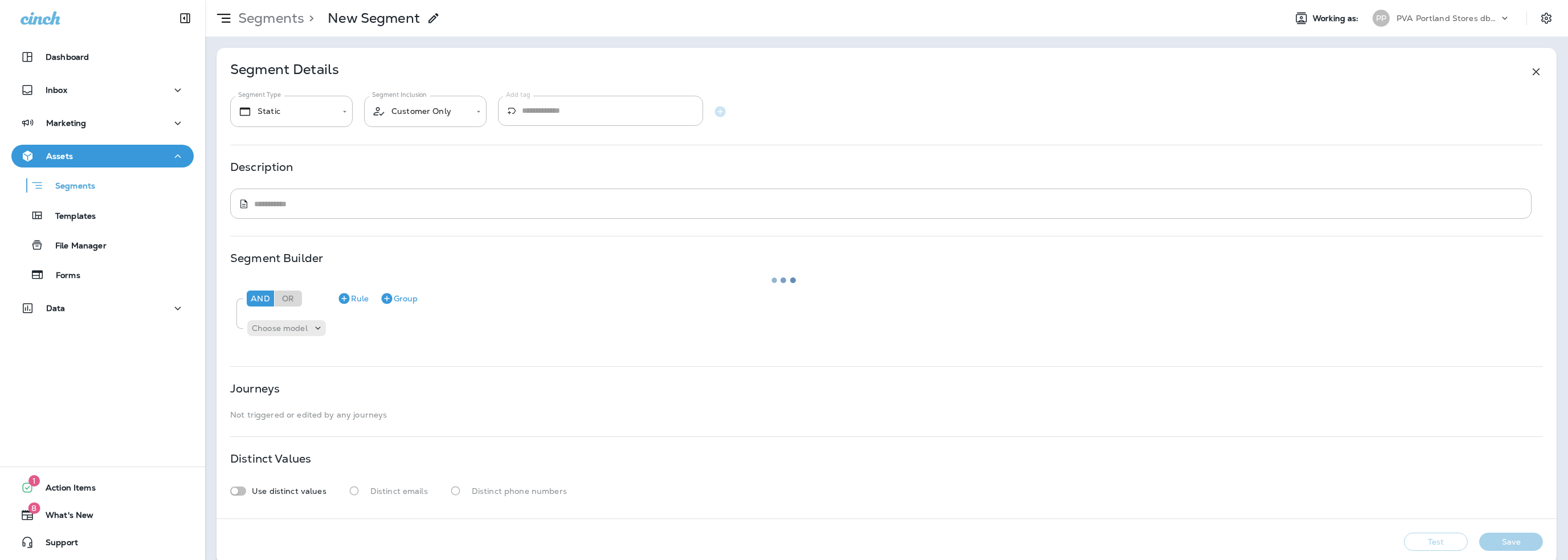
type input "*******"
type textarea "**********"
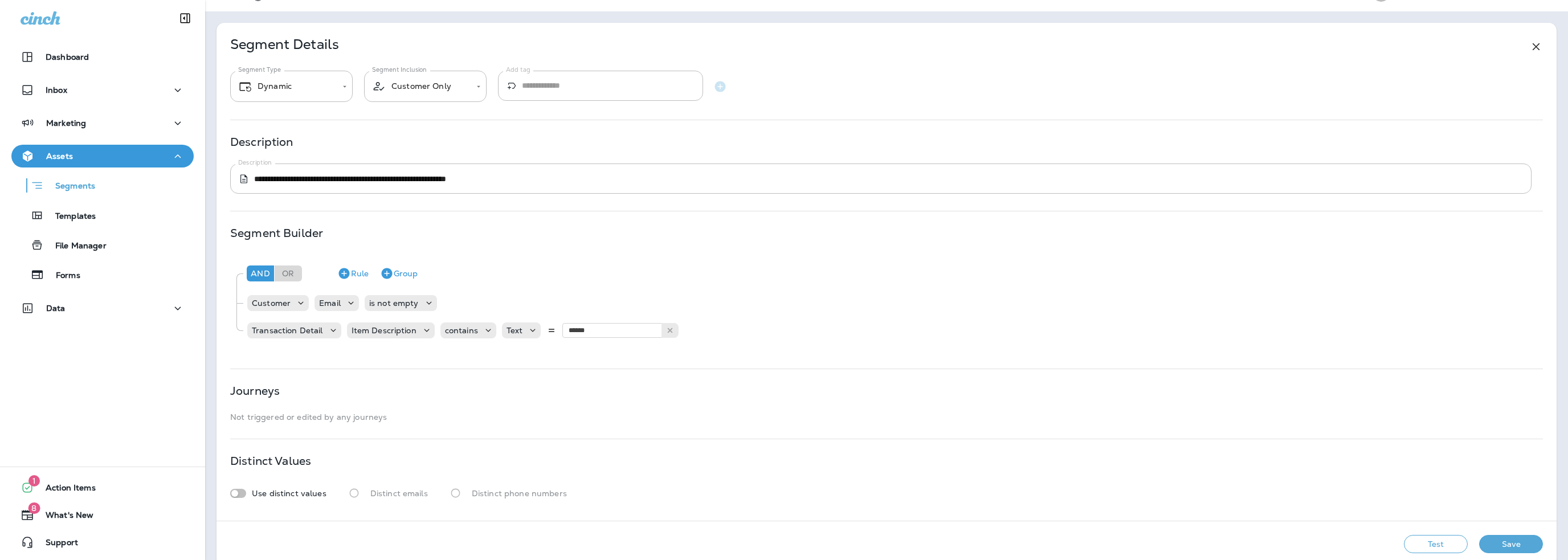
scroll to position [42, 0]
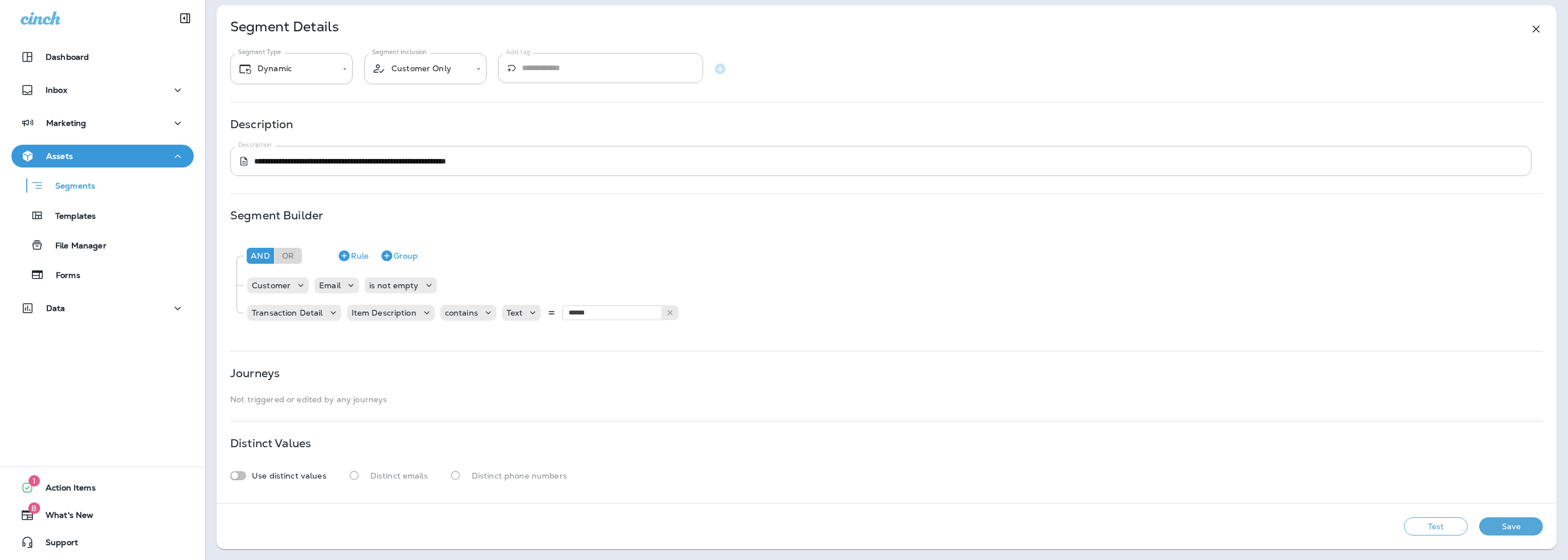
click at [1425, 522] on button "Test" at bounding box center [1435, 527] width 64 height 19
